Goal: Information Seeking & Learning: Compare options

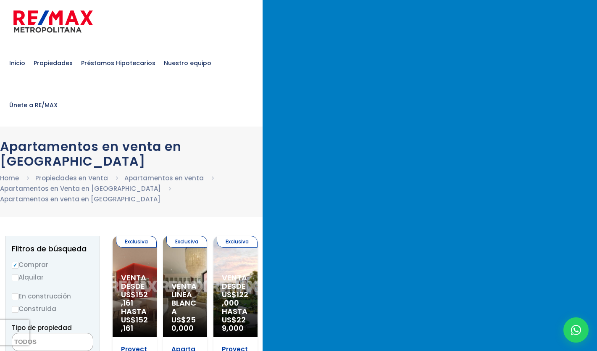
select select
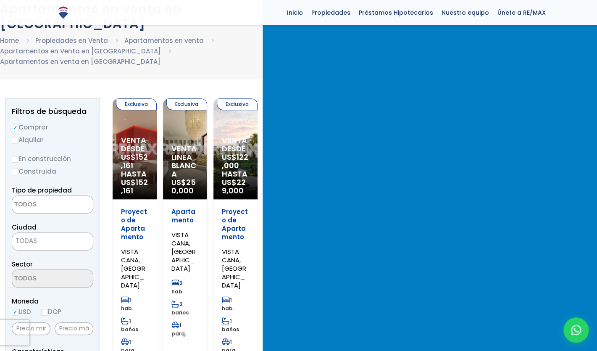
scroll to position [52, 0]
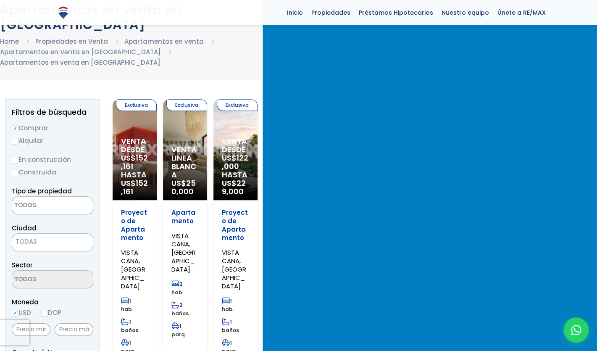
click at [18, 138] on input "Alquilar" at bounding box center [15, 141] width 7 height 7
radio input "true"
click at [18, 138] on input "Alquilar" at bounding box center [15, 141] width 7 height 7
click at [77, 123] on label "Comprar" at bounding box center [52, 128] width 81 height 10
click at [18, 125] on input "Comprar" at bounding box center [15, 128] width 7 height 7
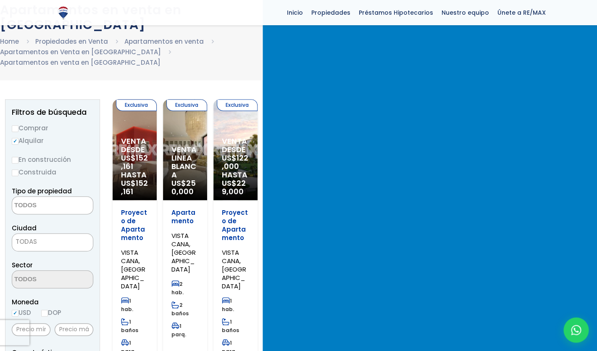
radio input "true"
click at [93, 197] on textarea "Search" at bounding box center [52, 206] width 81 height 18
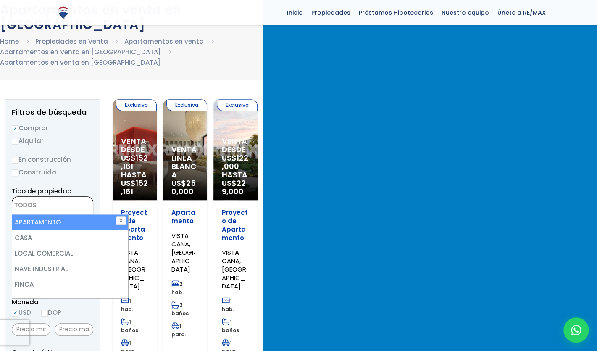
click at [100, 214] on li "APARTAMENTO" at bounding box center [70, 222] width 116 height 16
select select "apartment"
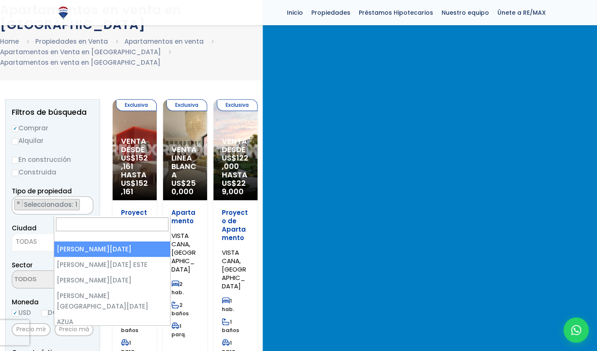
click at [93, 236] on span "TODAS" at bounding box center [52, 242] width 81 height 12
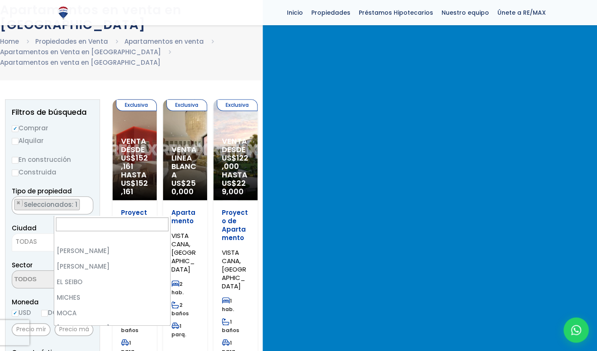
scroll to position [724, 0]
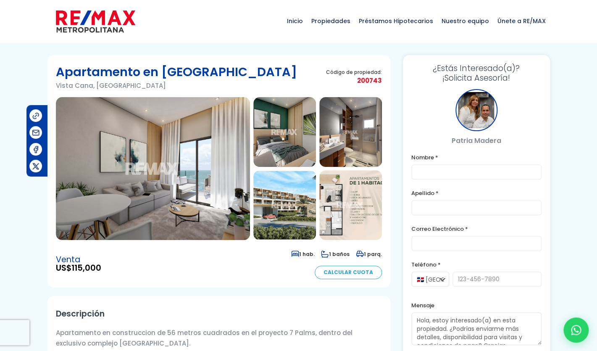
click at [245, 251] on div "Venta US$ 115,000 1 hab. 1 baños 1 parq. Calcular Cuota" at bounding box center [219, 263] width 326 height 31
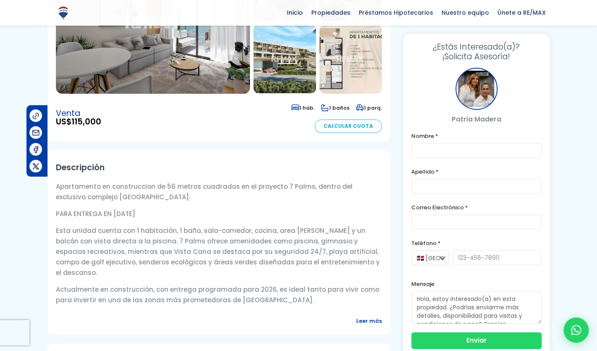
scroll to position [149, 0]
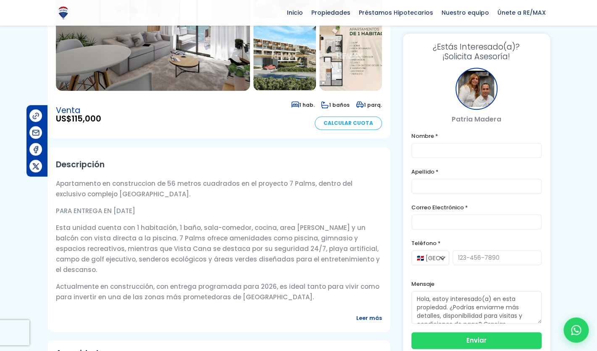
click at [240, 207] on p "PARA ENTREGA EN OCTUBRE 2026" at bounding box center [219, 210] width 326 height 10
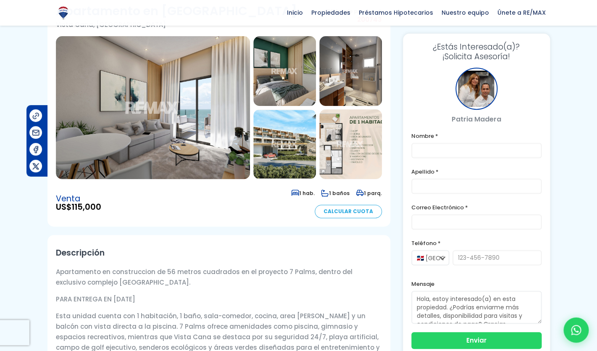
scroll to position [55, 0]
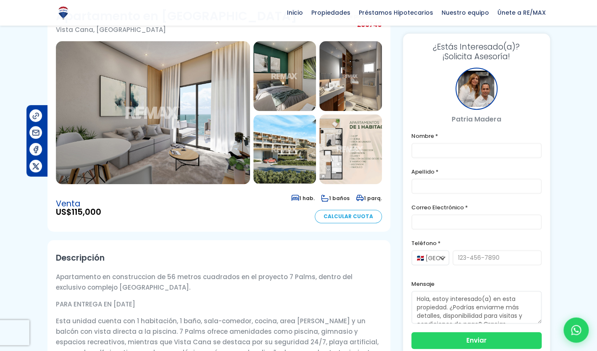
click at [346, 150] on img at bounding box center [350, 149] width 63 height 70
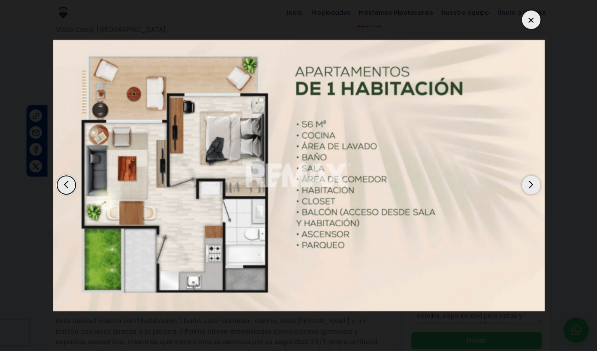
click at [530, 13] on div at bounding box center [531, 19] width 18 height 18
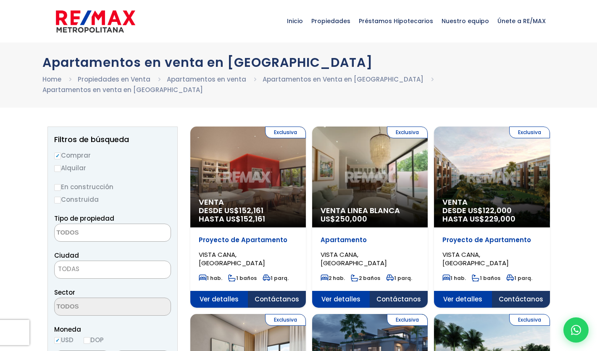
select select
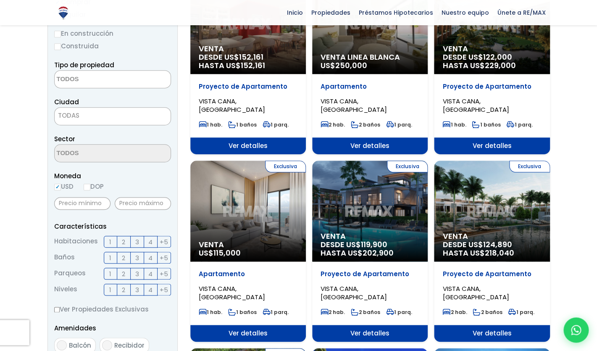
scroll to position [155, 0]
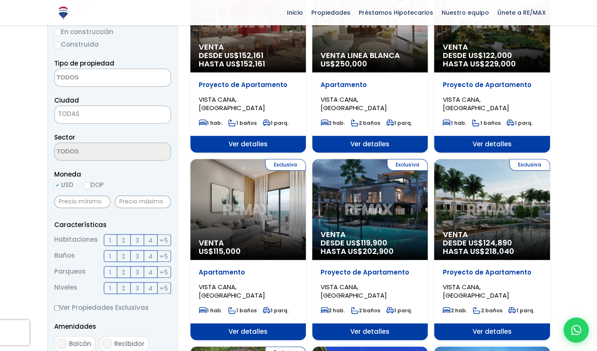
click at [478, 60] on span "HASTA US$ 229,000" at bounding box center [491, 64] width 99 height 8
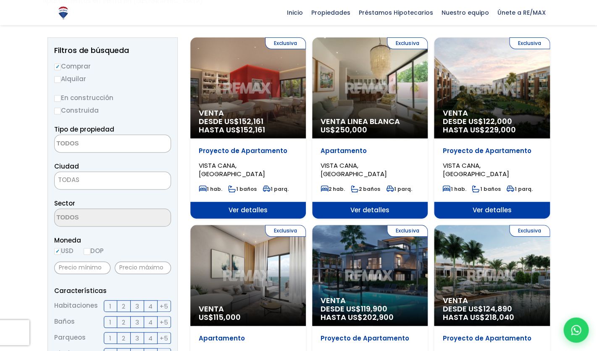
scroll to position [87, 0]
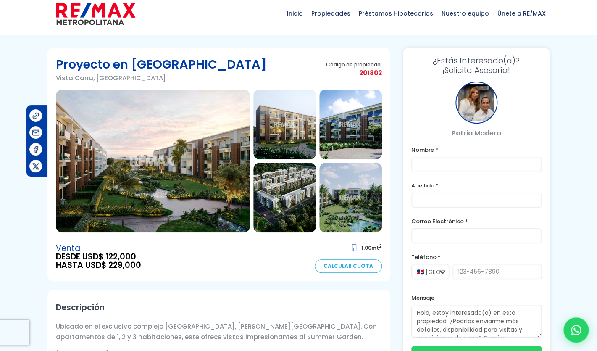
scroll to position [7, 0]
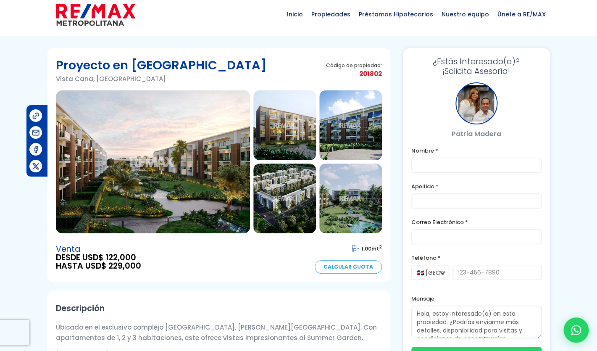
click at [297, 184] on img at bounding box center [284, 198] width 63 height 70
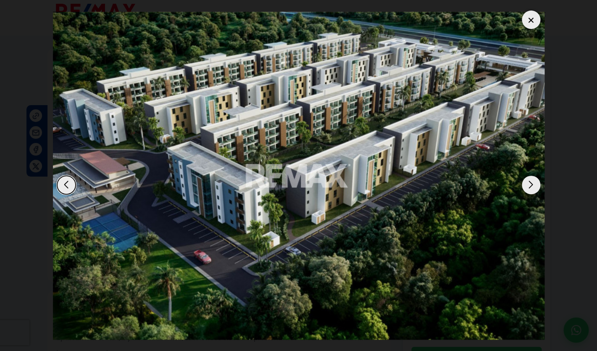
click at [530, 176] on div "Next slide" at bounding box center [531, 185] width 18 height 18
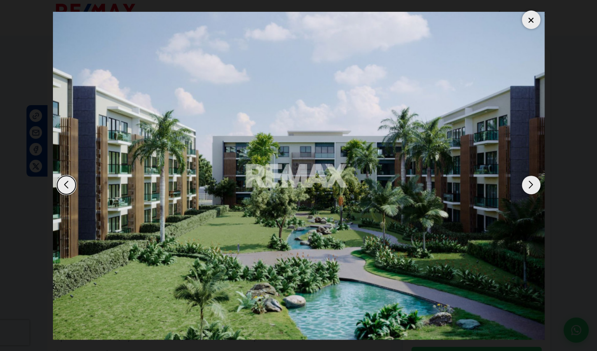
click at [530, 176] on div "Next slide" at bounding box center [531, 185] width 18 height 18
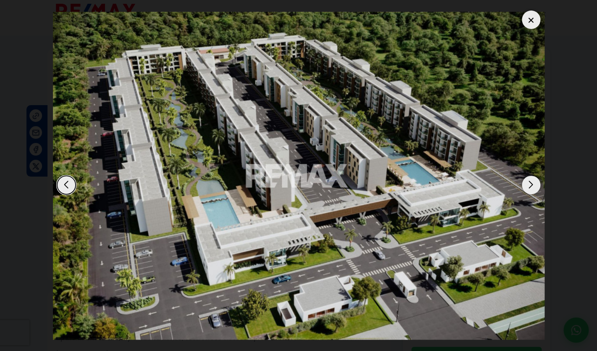
click at [530, 176] on div "Next slide" at bounding box center [531, 185] width 18 height 18
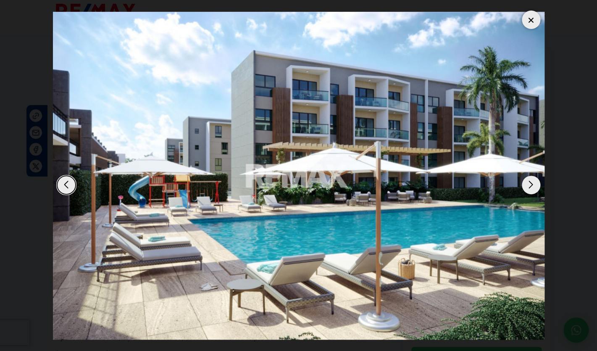
click at [530, 176] on div "Next slide" at bounding box center [531, 185] width 18 height 18
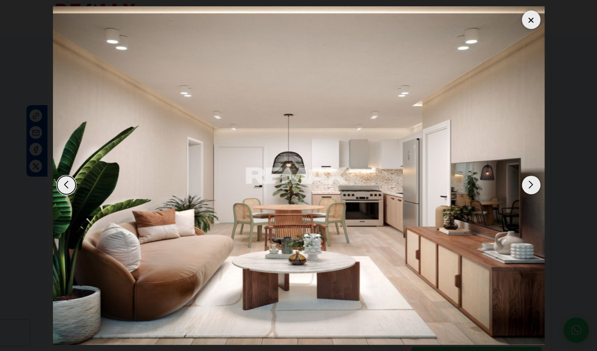
click at [530, 176] on div "Next slide" at bounding box center [531, 185] width 18 height 18
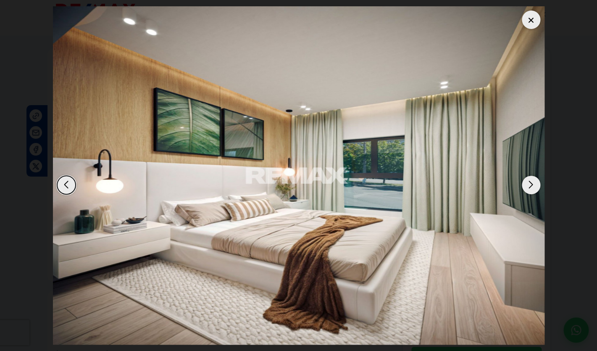
click at [530, 176] on div "Next slide" at bounding box center [531, 185] width 18 height 18
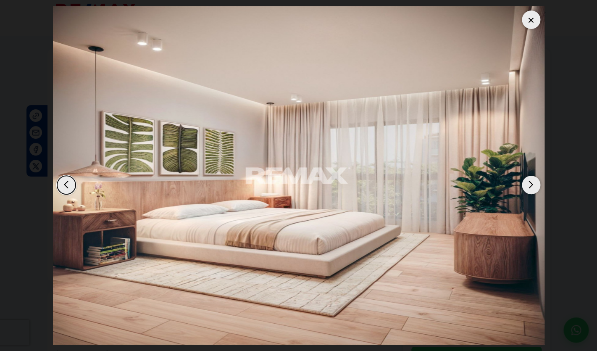
click at [530, 176] on div "Next slide" at bounding box center [531, 185] width 18 height 18
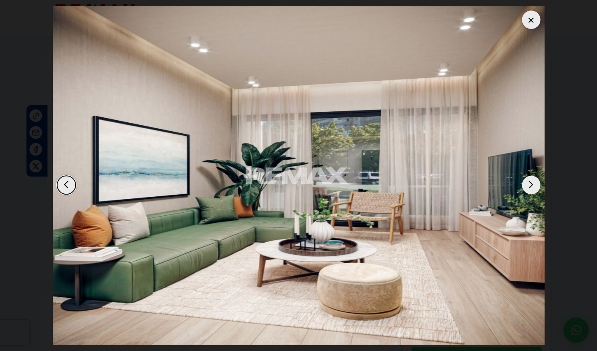
click at [530, 176] on div "Next slide" at bounding box center [531, 185] width 18 height 18
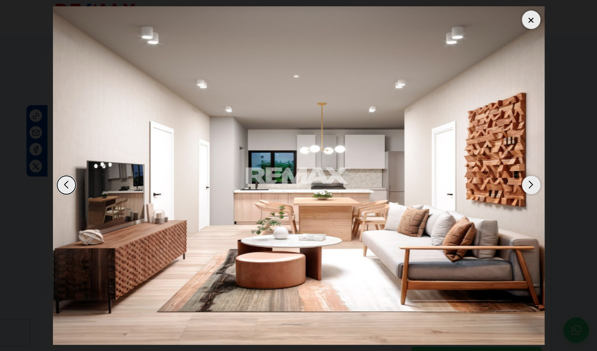
click at [530, 176] on div "Next slide" at bounding box center [531, 185] width 18 height 18
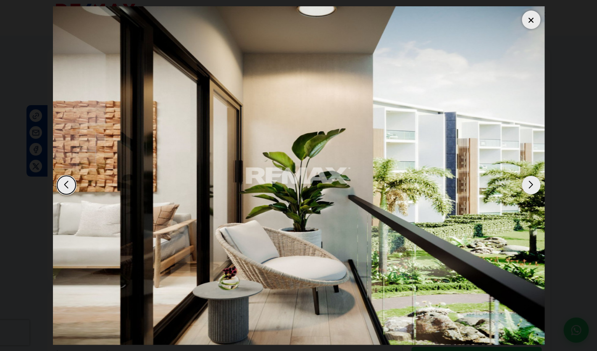
click at [530, 176] on div "Next slide" at bounding box center [531, 185] width 18 height 18
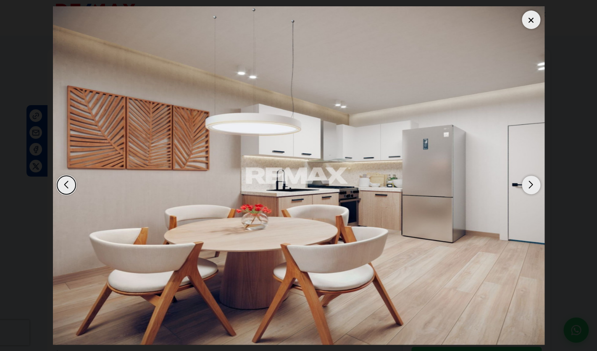
click at [530, 176] on div "Next slide" at bounding box center [531, 185] width 18 height 18
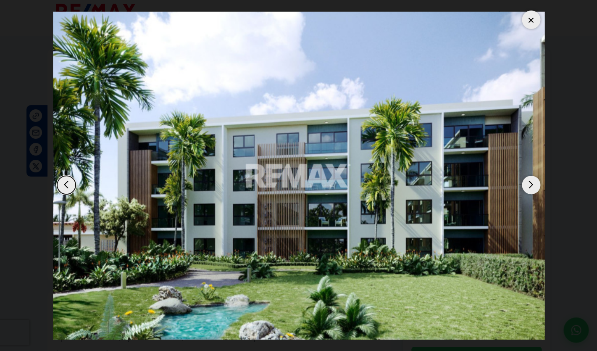
click at [530, 176] on div "Next slide" at bounding box center [531, 185] width 18 height 18
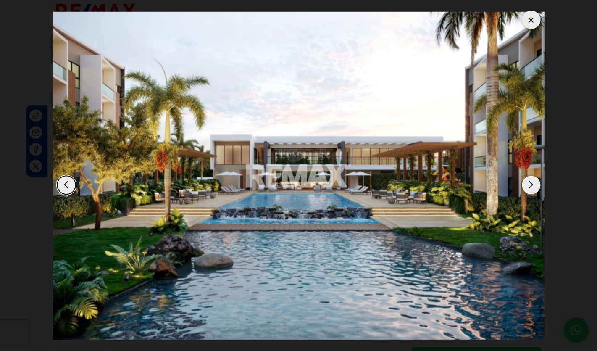
click at [530, 176] on div "Next slide" at bounding box center [531, 185] width 18 height 18
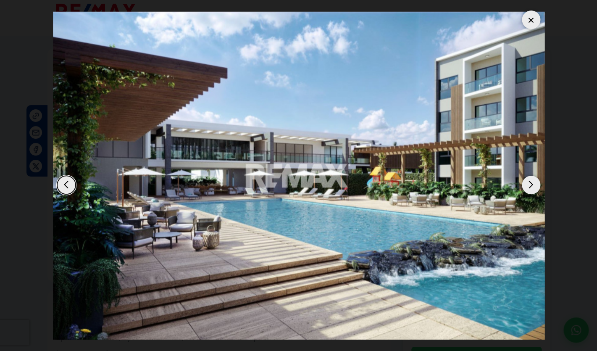
click at [530, 176] on div "Next slide" at bounding box center [531, 185] width 18 height 18
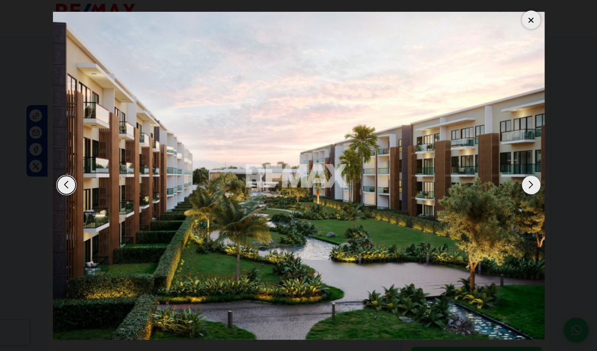
click at [529, 14] on div at bounding box center [531, 19] width 18 height 18
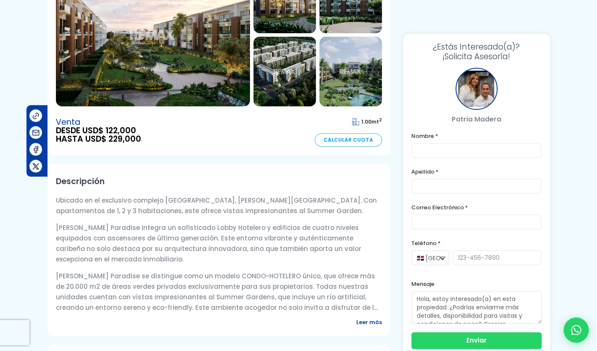
scroll to position [0, 0]
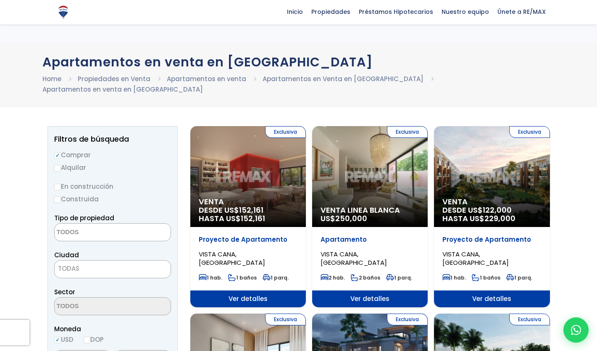
select select
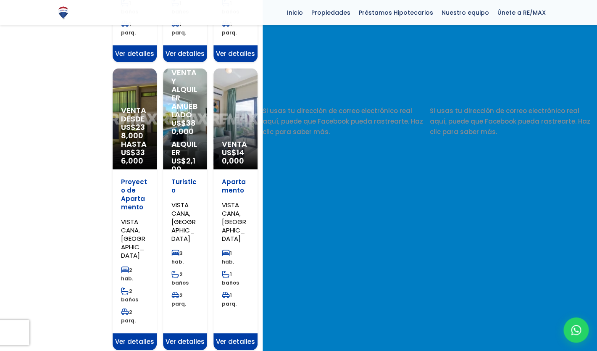
scroll to position [949, 0]
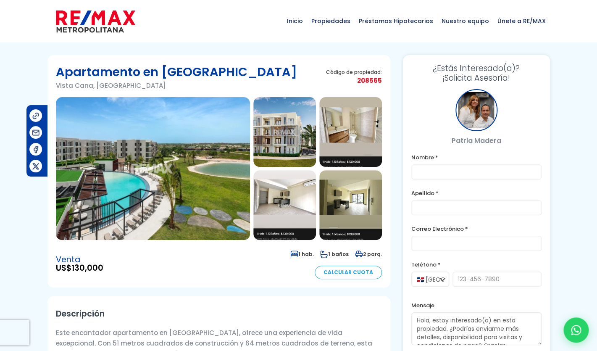
click at [353, 133] on img at bounding box center [350, 132] width 63 height 70
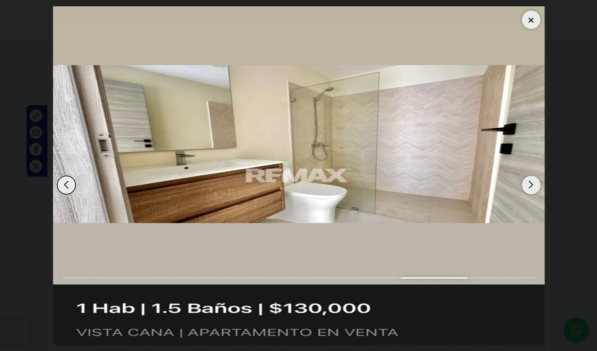
click at [529, 176] on div "Next slide" at bounding box center [531, 185] width 18 height 18
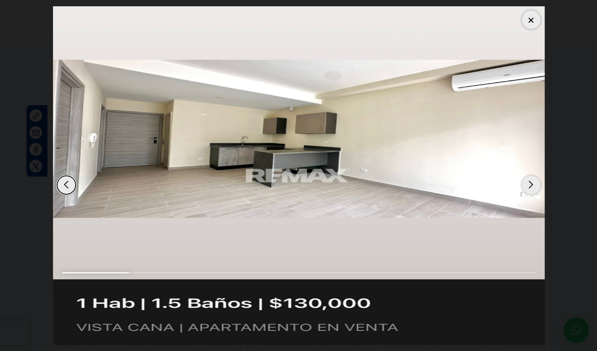
click at [529, 176] on div "Next slide" at bounding box center [531, 185] width 18 height 18
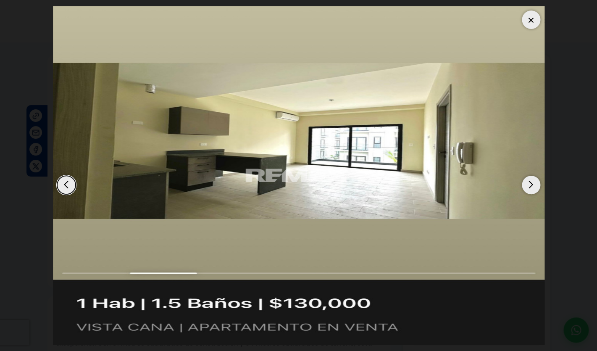
click at [529, 176] on div "Next slide" at bounding box center [531, 185] width 18 height 18
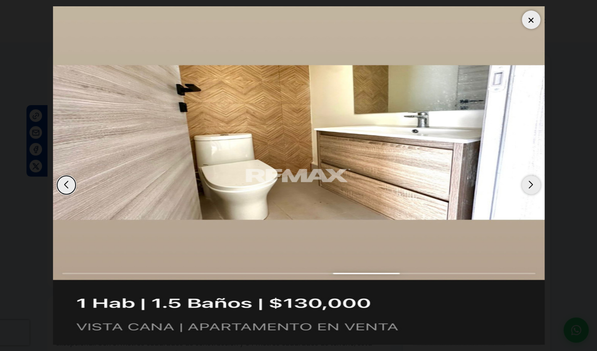
click at [529, 176] on div "Next slide" at bounding box center [531, 185] width 18 height 18
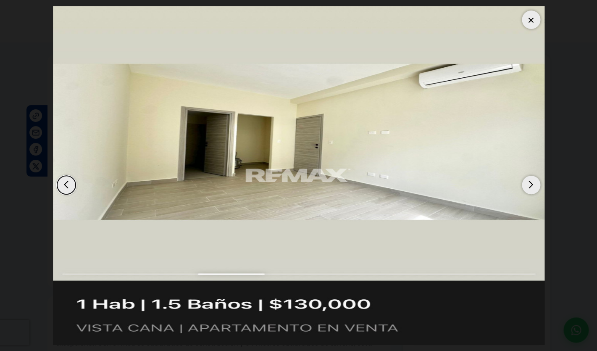
click at [529, 176] on div "Next slide" at bounding box center [531, 185] width 18 height 18
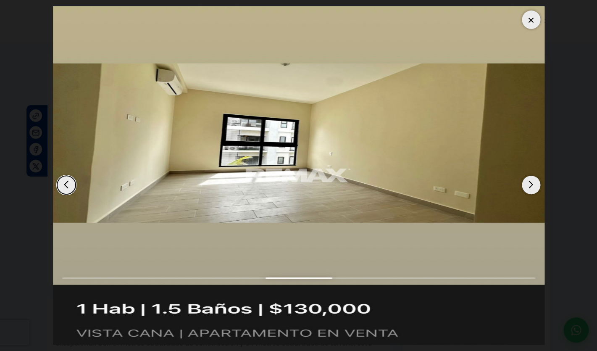
click at [529, 176] on div "Next slide" at bounding box center [531, 185] width 18 height 18
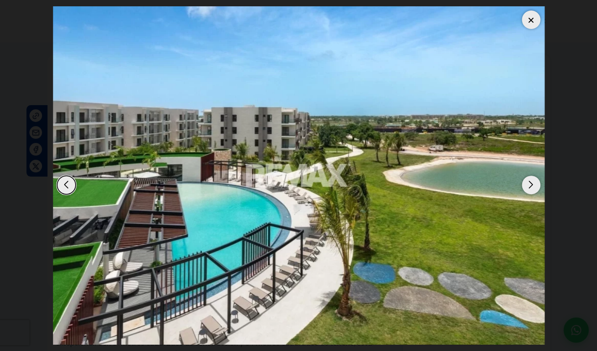
click at [529, 176] on div "Next slide" at bounding box center [531, 185] width 18 height 18
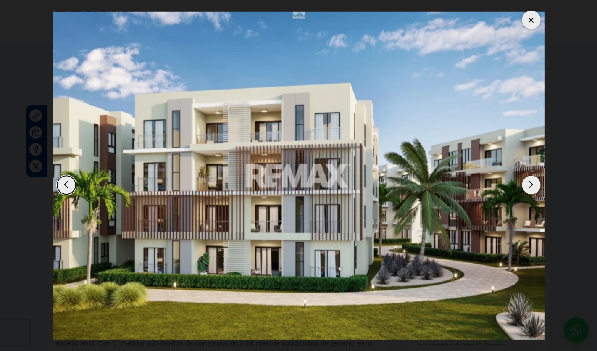
click at [532, 12] on div at bounding box center [531, 19] width 18 height 18
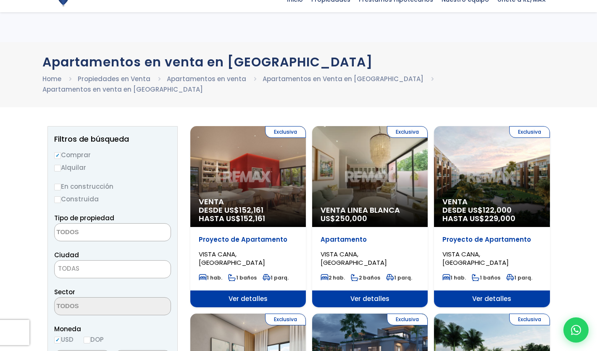
select select
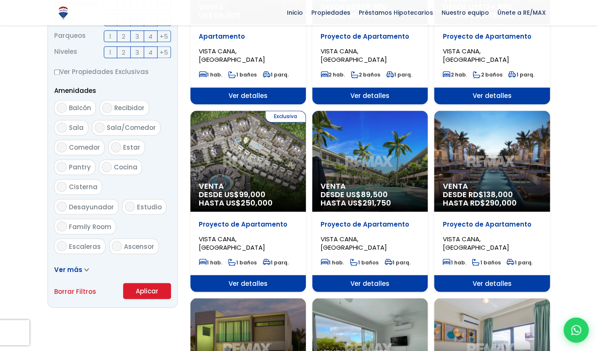
scroll to position [387, 0]
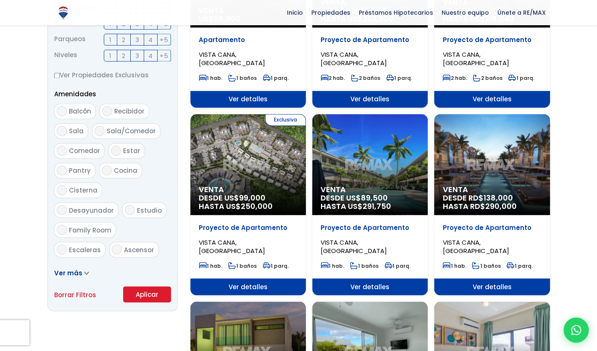
click at [229, 194] on span "DESDE US$ 99,000 HASTA US$ 250,000" at bounding box center [248, 202] width 99 height 17
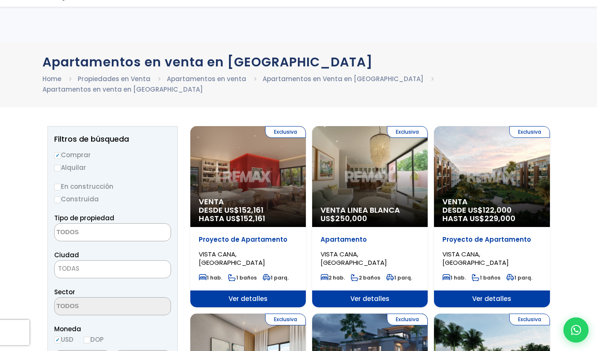
select select
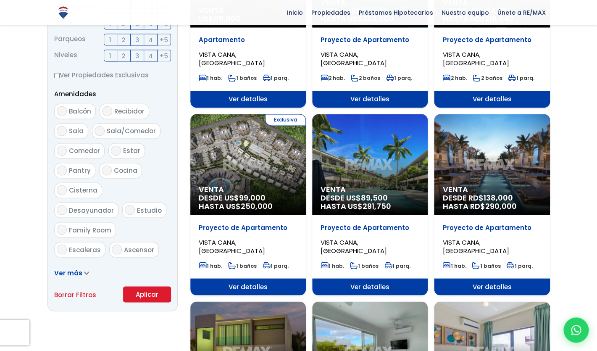
click at [353, 194] on span "DESDE US$ 89,500 HASTA US$ 291,750" at bounding box center [369, 202] width 99 height 17
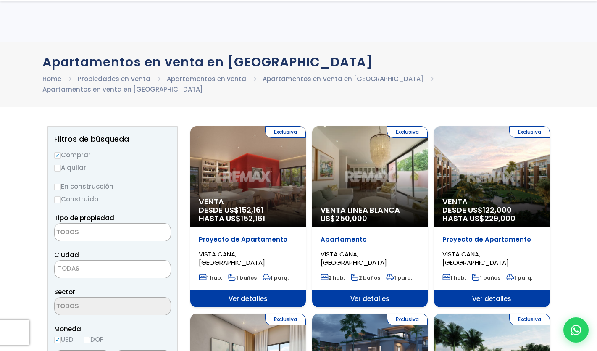
select select
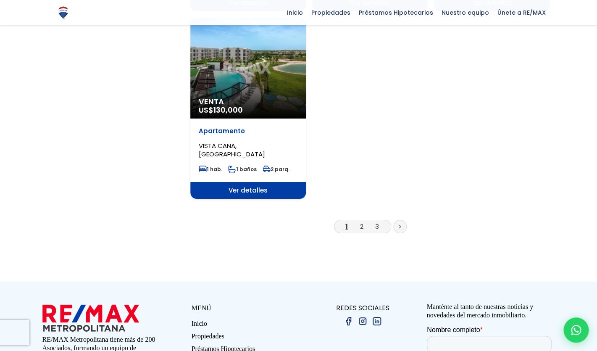
scroll to position [1052, 0]
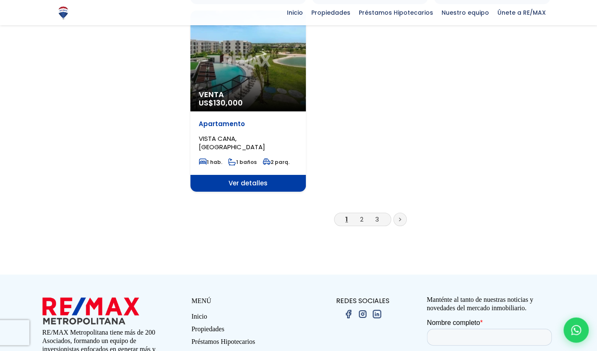
click at [401, 217] on icon at bounding box center [400, 219] width 3 height 4
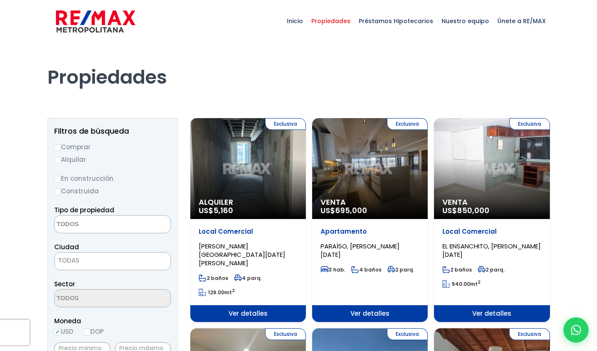
select select
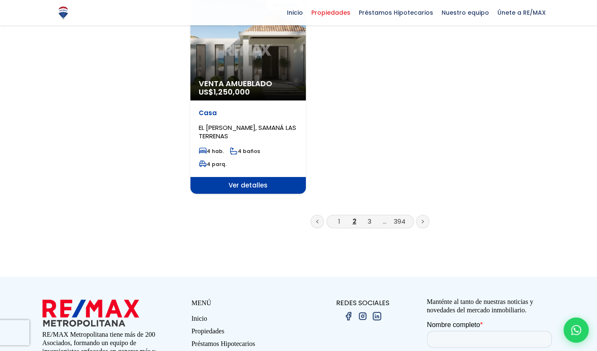
scroll to position [1168, 0]
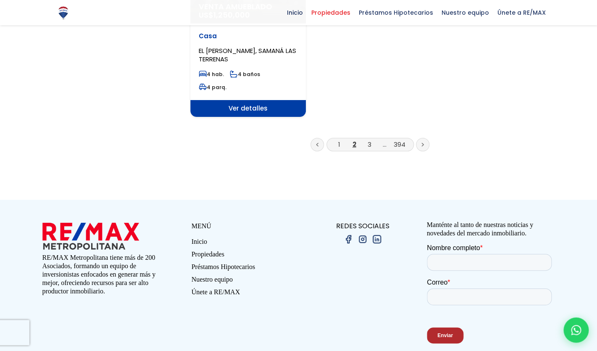
click at [338, 139] on li "1" at bounding box center [338, 144] width 13 height 10
click at [319, 138] on link at bounding box center [316, 144] width 13 height 13
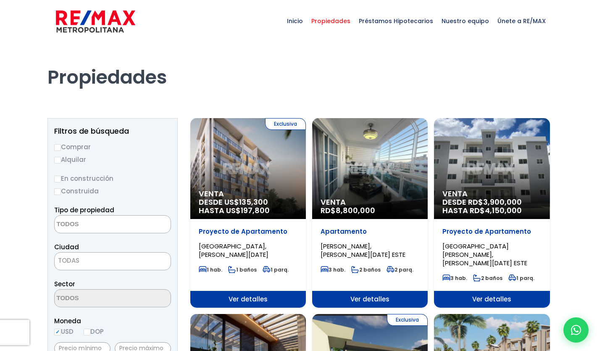
select select
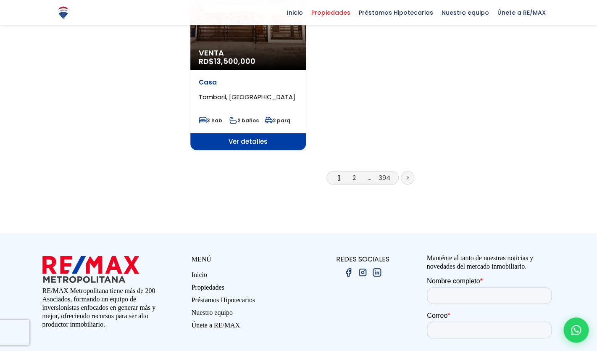
scroll to position [1155, 0]
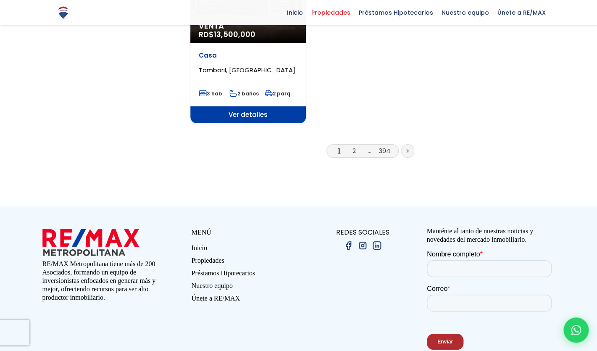
click at [340, 146] on link "1" at bounding box center [339, 150] width 3 height 9
click at [338, 145] on li "1" at bounding box center [338, 150] width 13 height 10
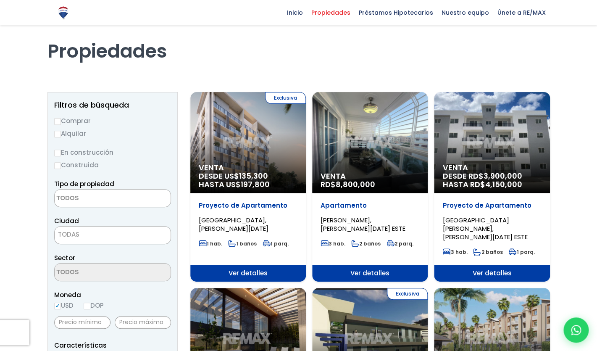
scroll to position [0, 0]
